Goal: Find specific page/section: Find specific page/section

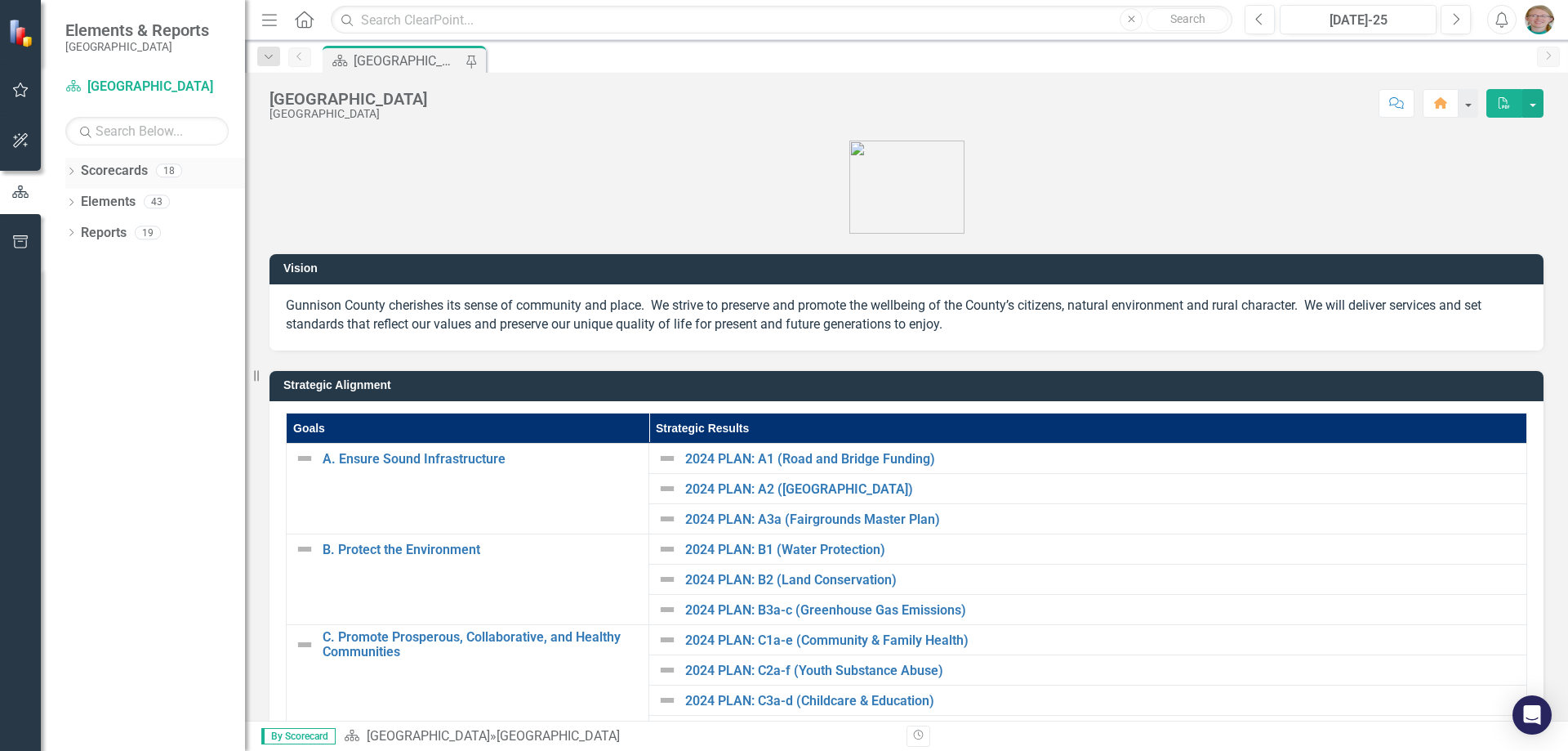
click at [80, 173] on div "Dropdown Scorecards 18" at bounding box center [155, 172] width 180 height 31
click at [70, 172] on icon "Dropdown" at bounding box center [71, 172] width 12 height 9
click at [81, 199] on icon "Dropdown" at bounding box center [80, 200] width 13 height 10
click at [92, 232] on icon "Dropdown" at bounding box center [96, 232] width 13 height 10
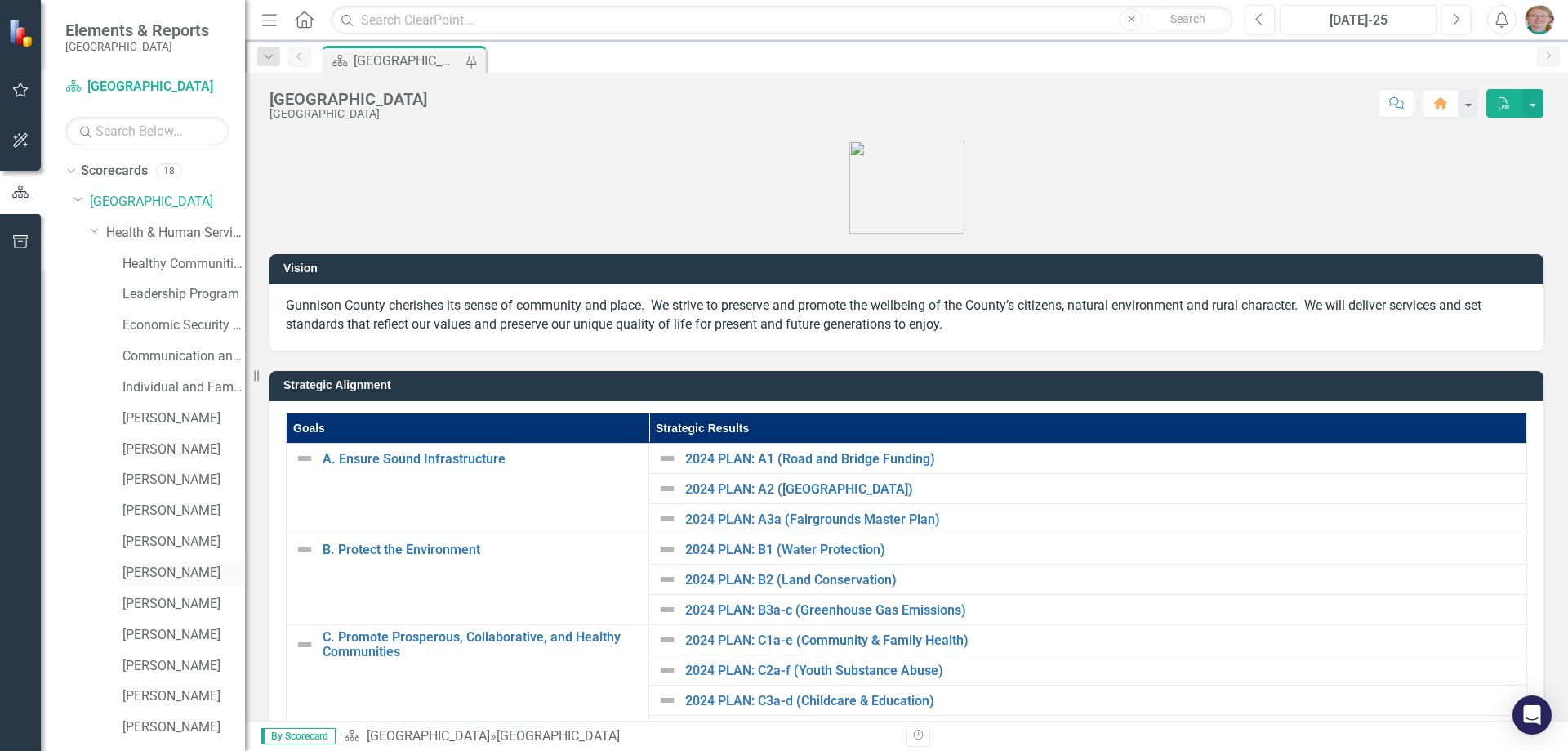
scroll to position [57, 0]
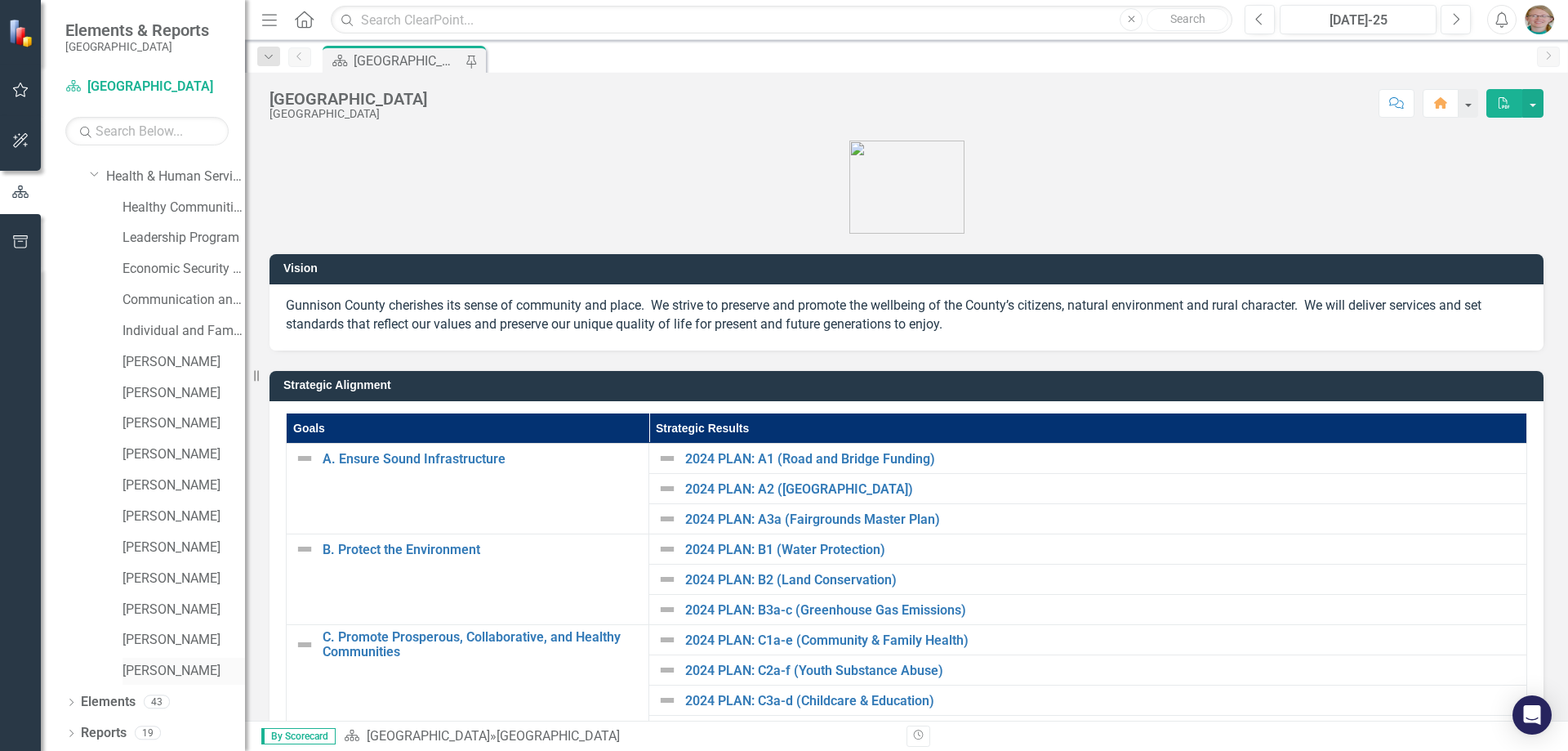
click at [174, 674] on link "[PERSON_NAME]" at bounding box center [183, 670] width 122 height 19
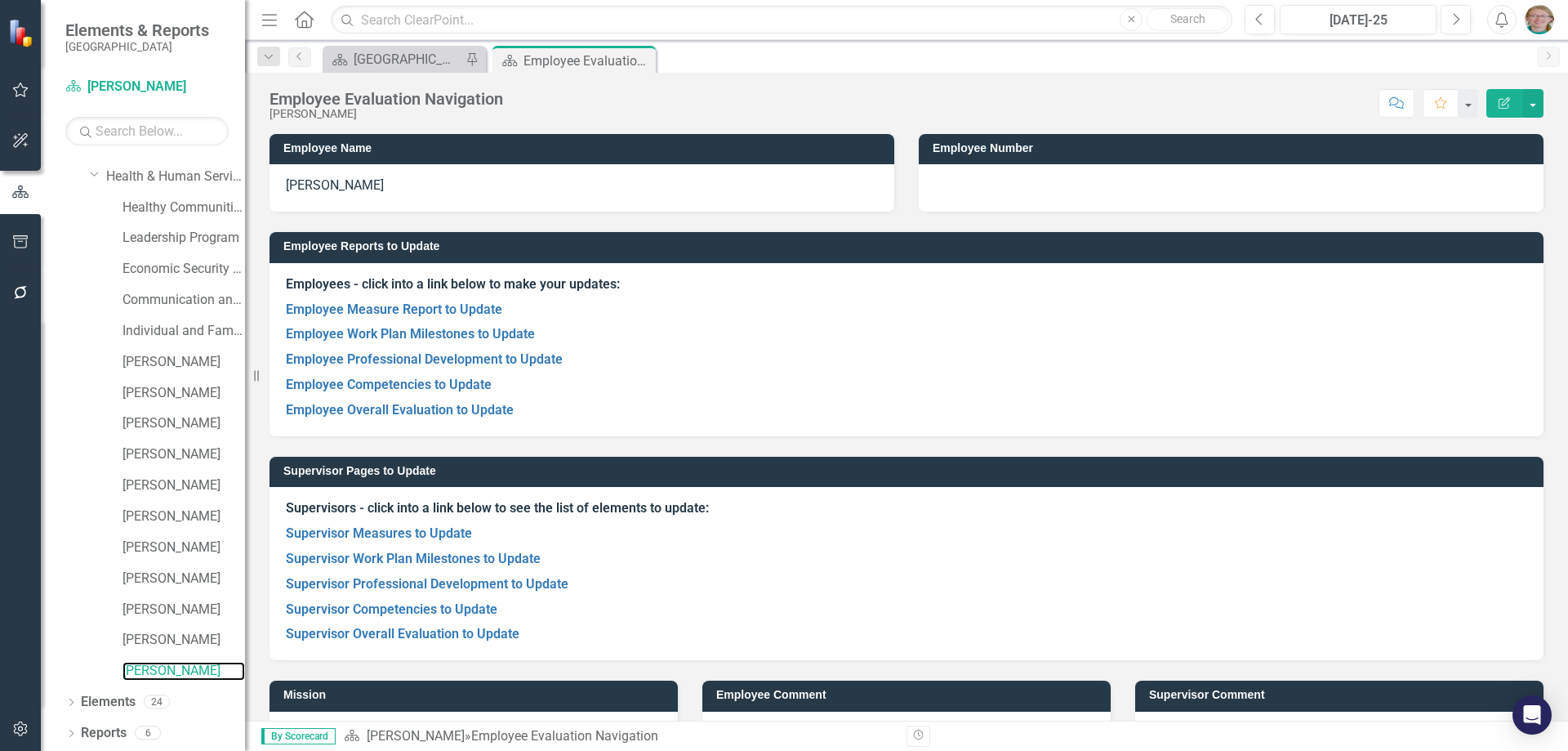
scroll to position [55, 0]
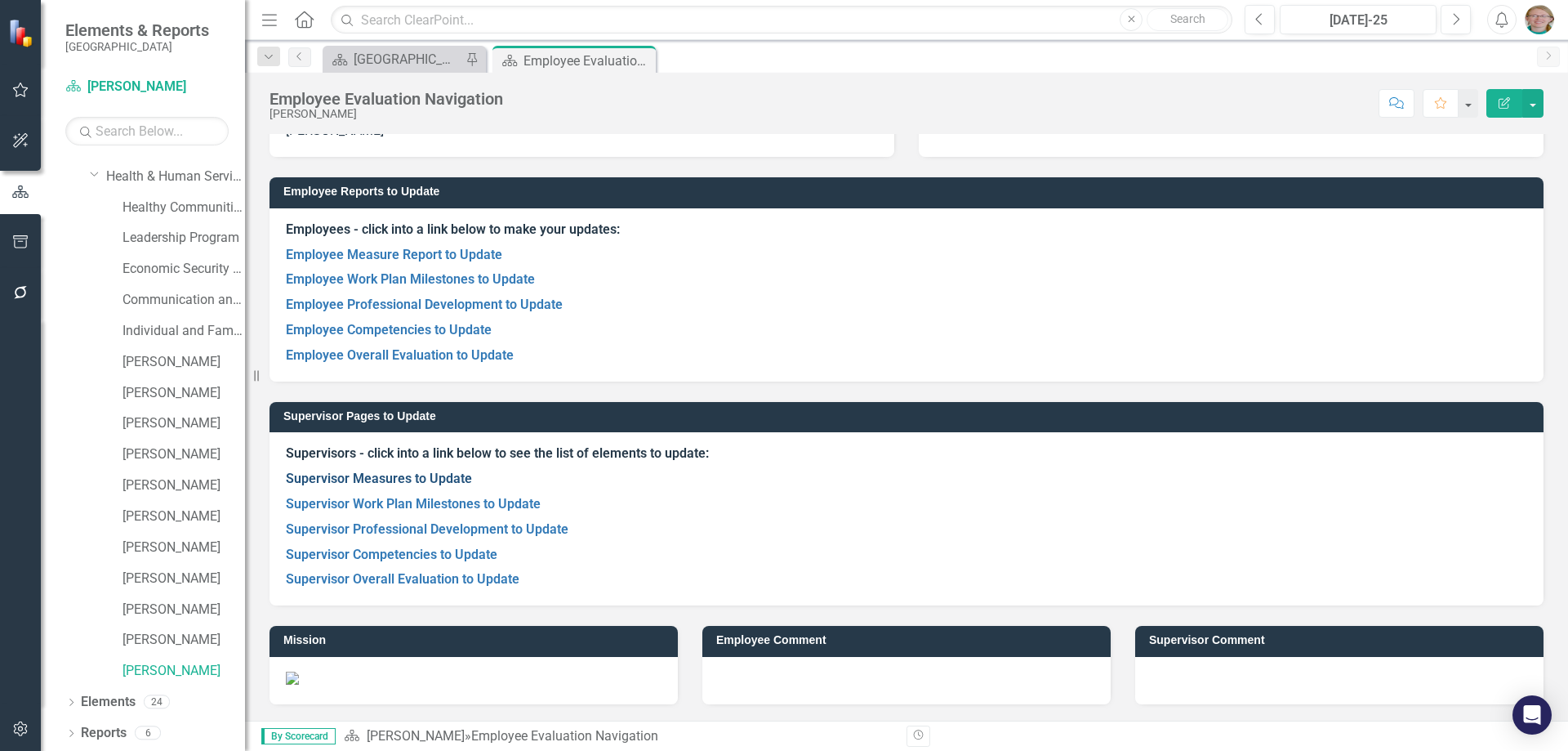
click at [396, 478] on link "Supervisor Measures to Update" at bounding box center [378, 478] width 186 height 15
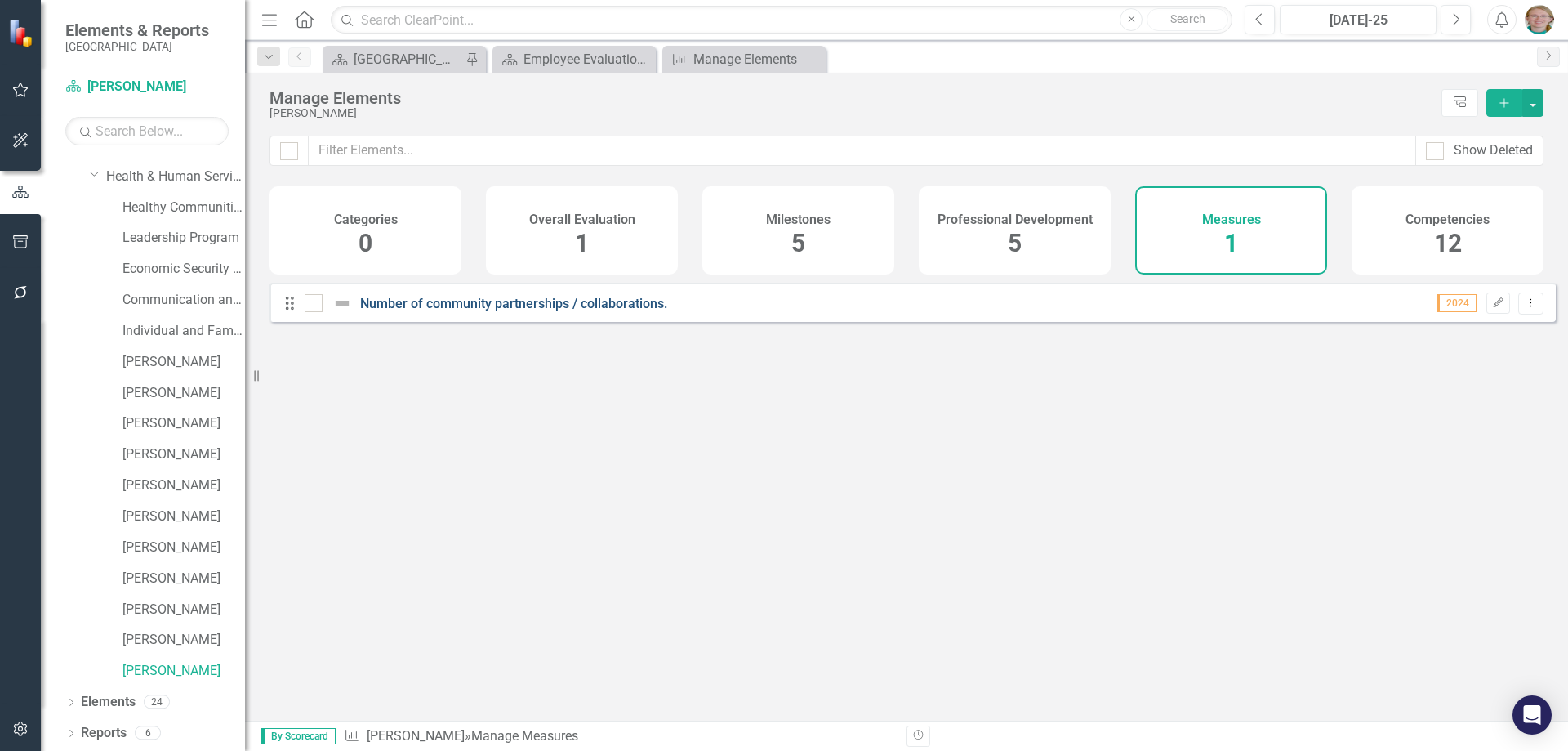
click at [617, 310] on link "Number of community partnerships / collaborations." at bounding box center [514, 303] width 307 height 15
checkbox input "false"
click at [832, 243] on div "Milestones 5" at bounding box center [798, 230] width 192 height 88
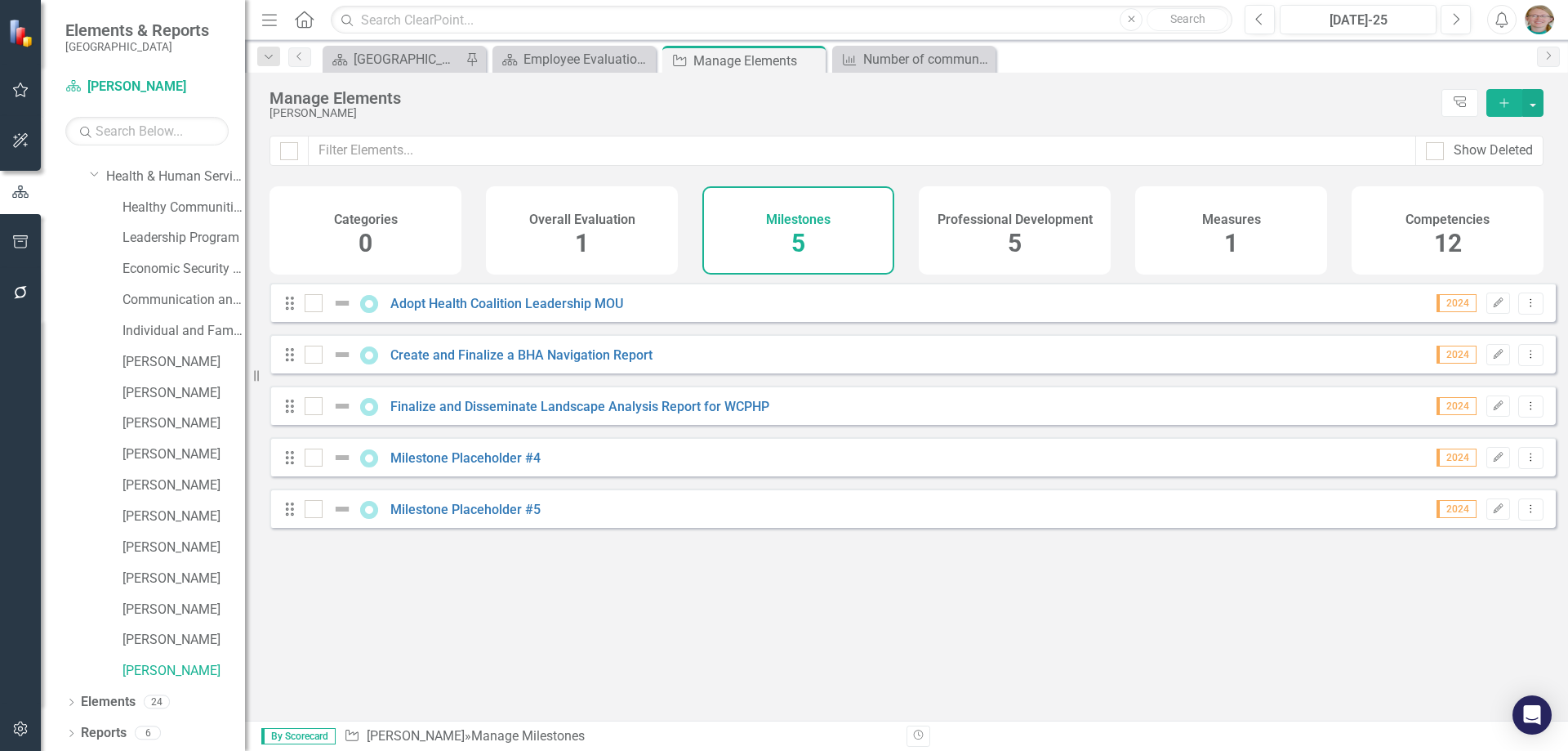
click at [1010, 232] on span "5" at bounding box center [1014, 243] width 13 height 29
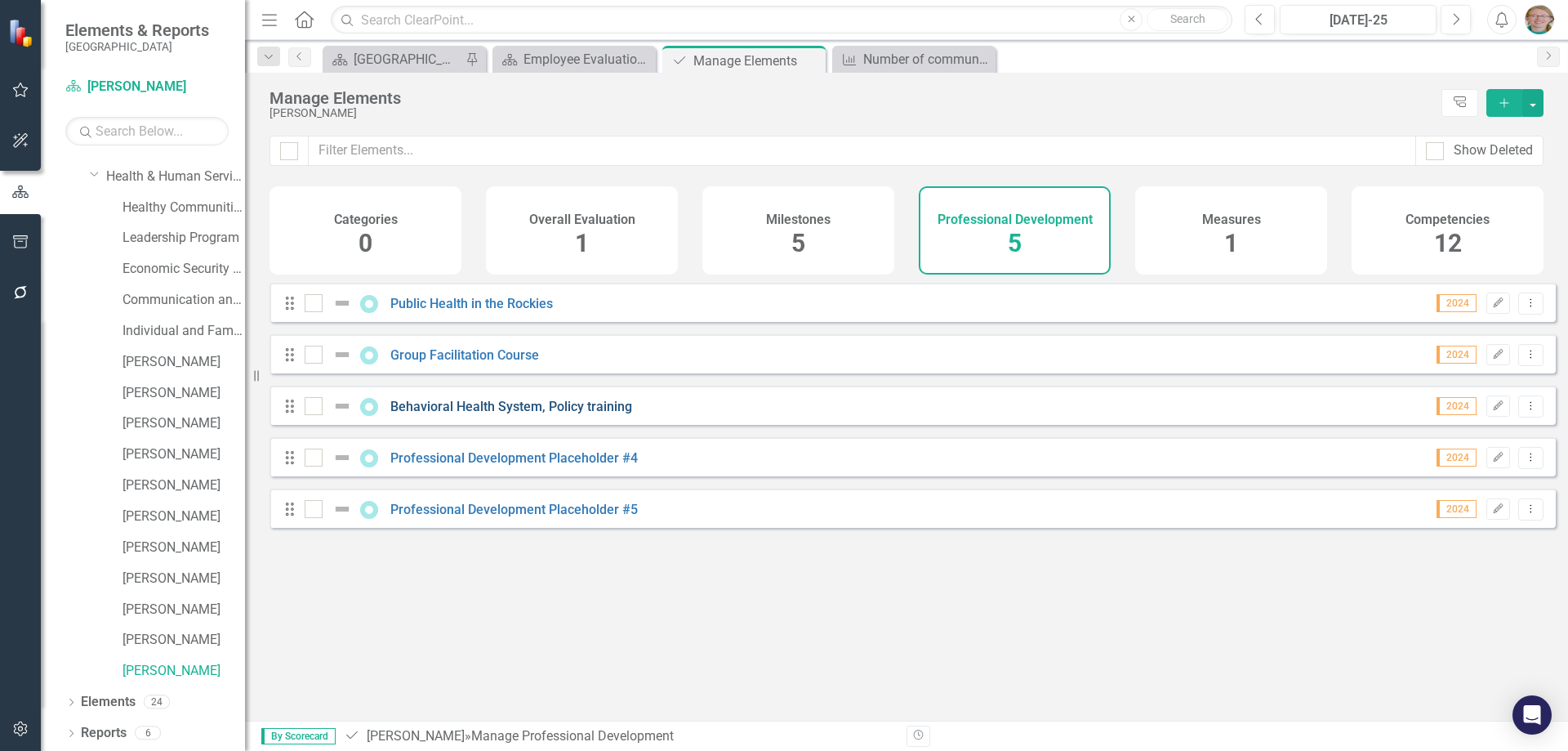
click at [507, 414] on link "Behavioral Health System, Policy training" at bounding box center [511, 406] width 242 height 15
click at [1436, 229] on span "12" at bounding box center [1448, 243] width 28 height 29
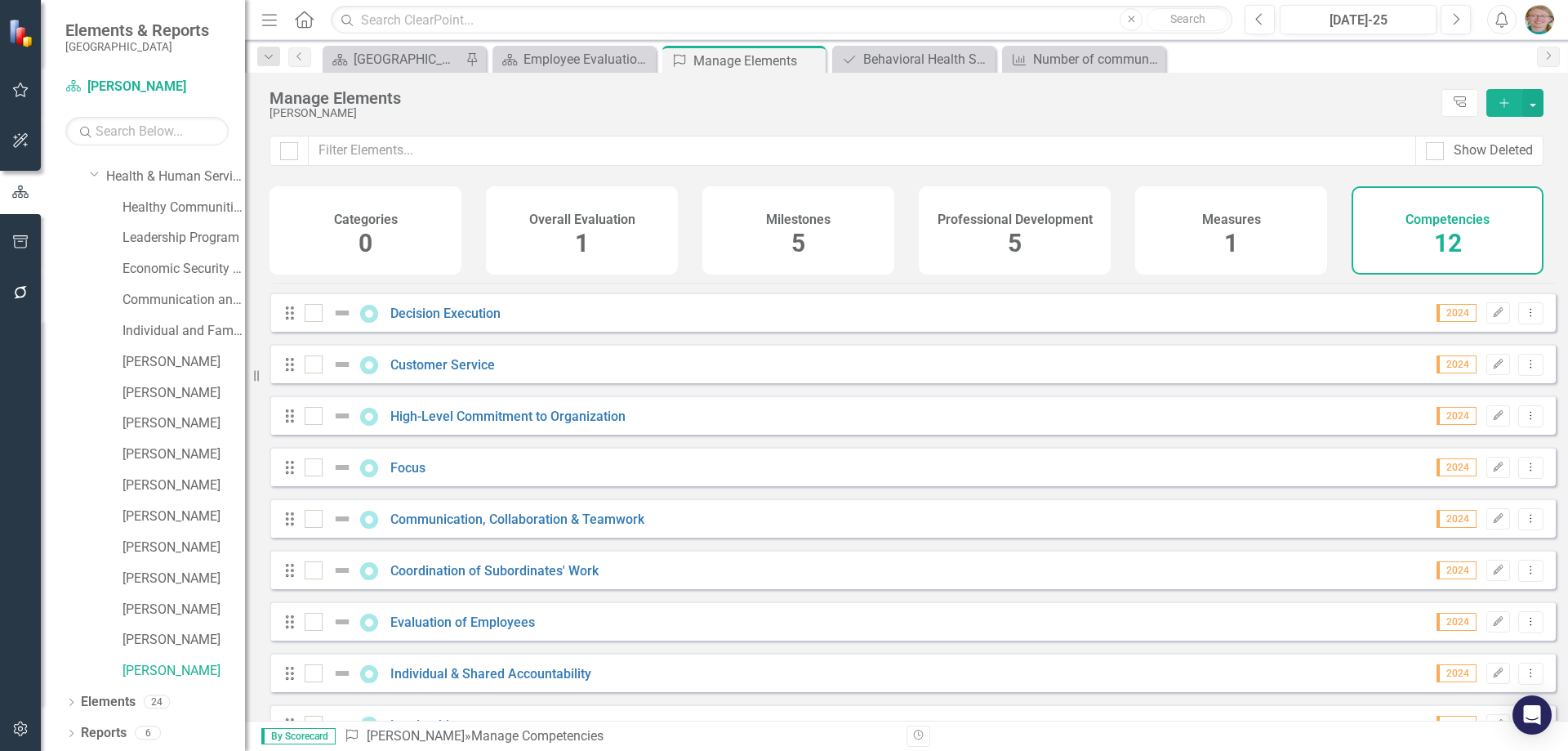
scroll to position [192, 0]
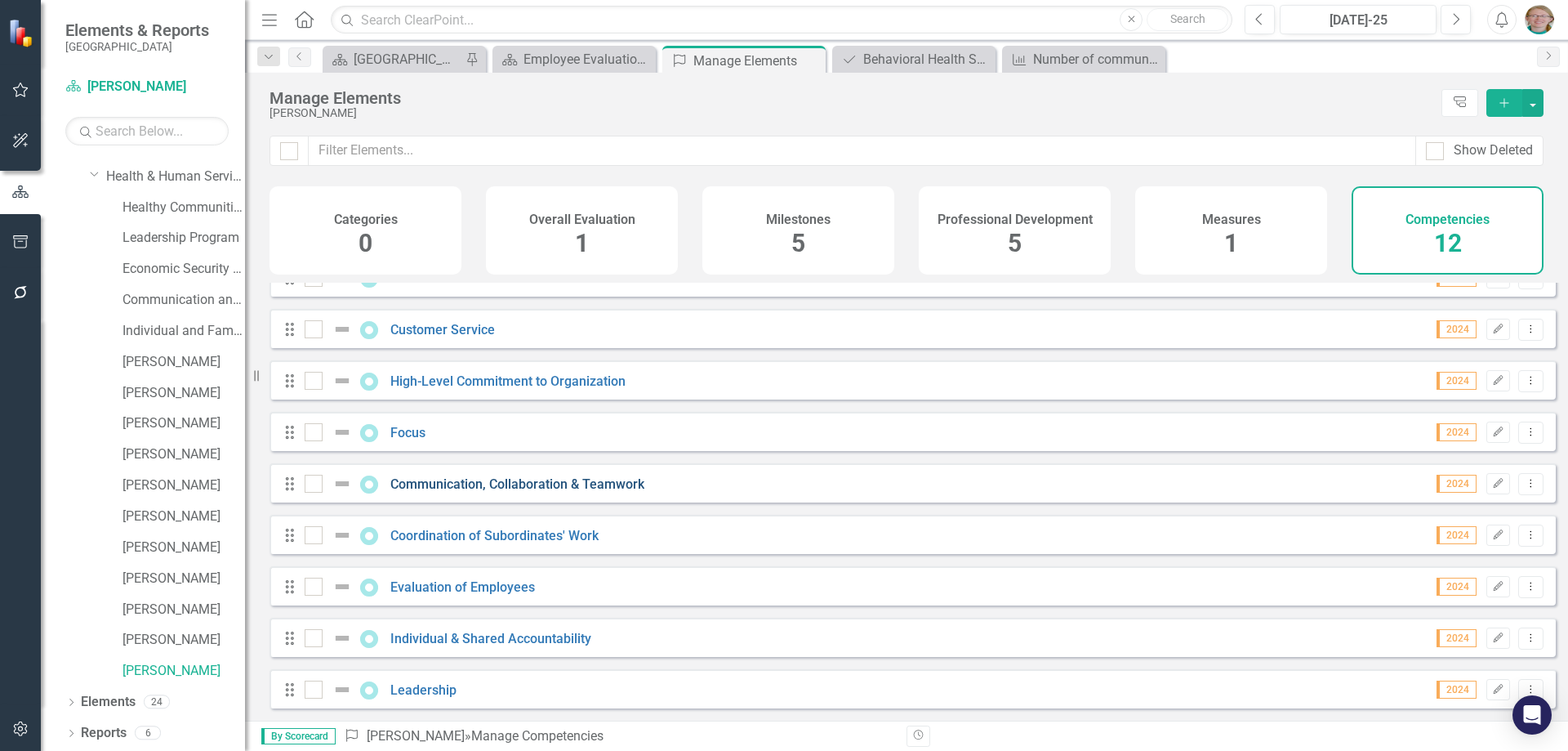
click at [575, 483] on link "Communication, Collaboration & Teamwork" at bounding box center [517, 483] width 254 height 15
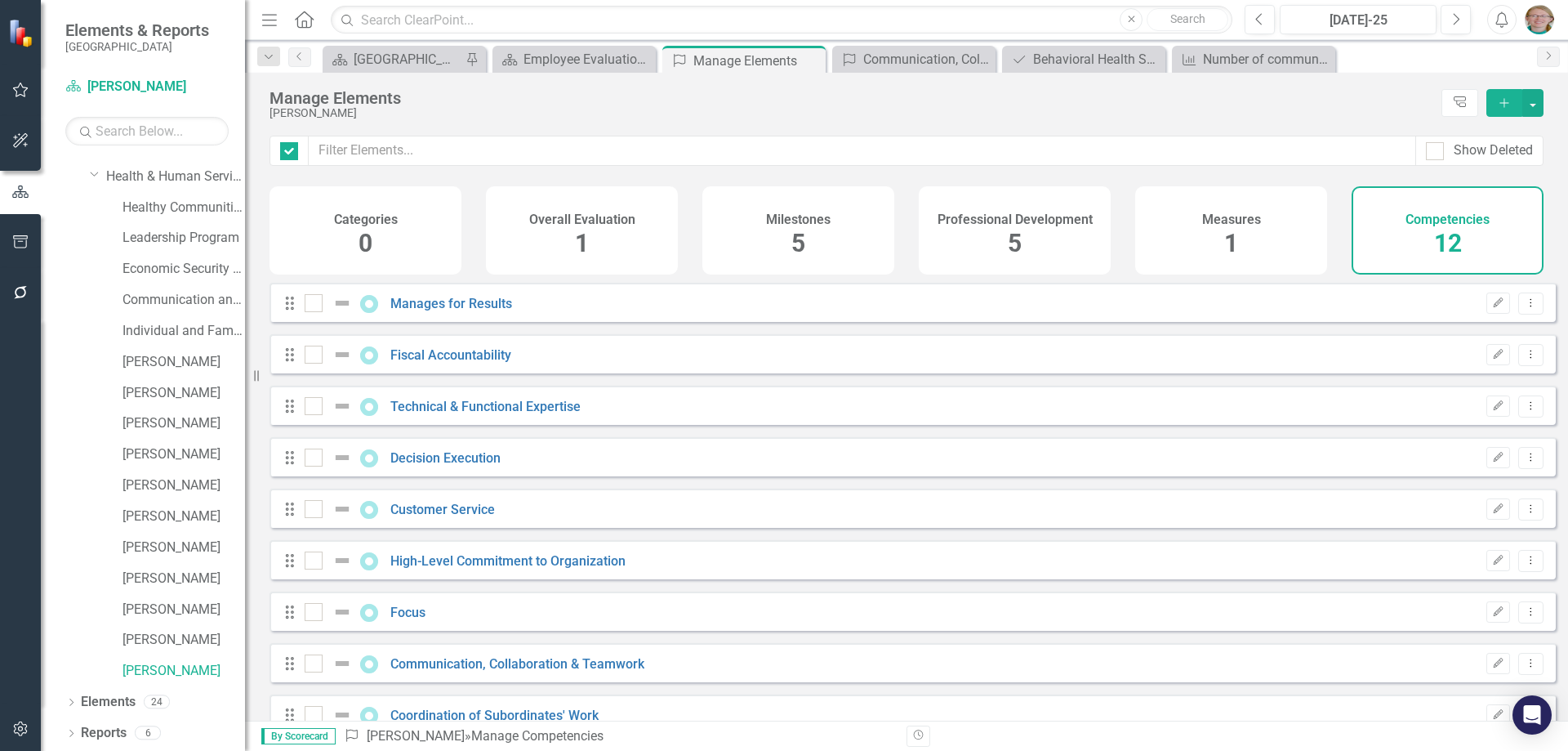
checkbox input "false"
